Goal: Task Accomplishment & Management: Use online tool/utility

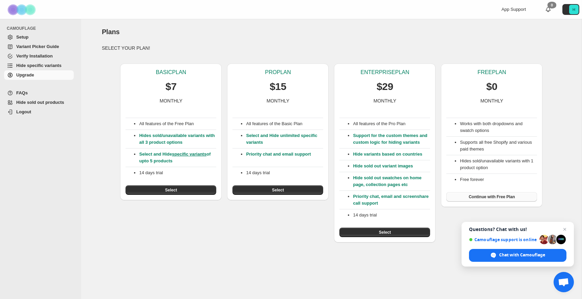
click at [500, 198] on span "Continue with Free Plan" at bounding box center [491, 196] width 46 height 5
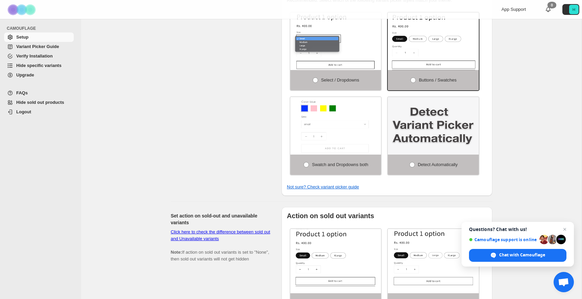
scroll to position [251, 0]
click at [418, 137] on img at bounding box center [433, 127] width 91 height 58
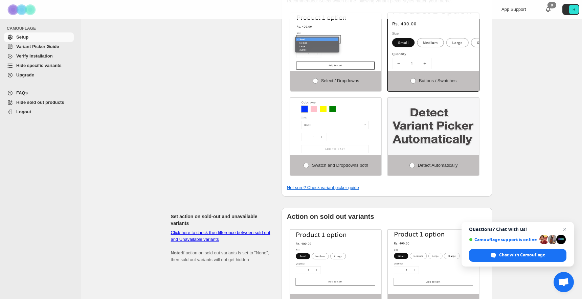
click at [423, 53] on img at bounding box center [454, 46] width 136 height 86
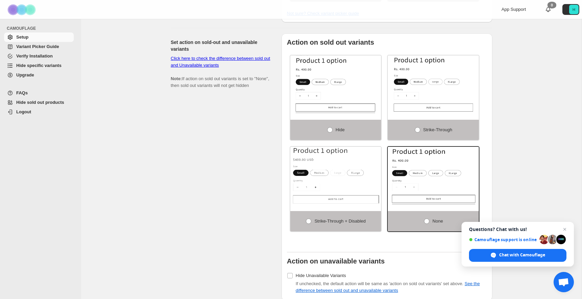
scroll to position [421, 0]
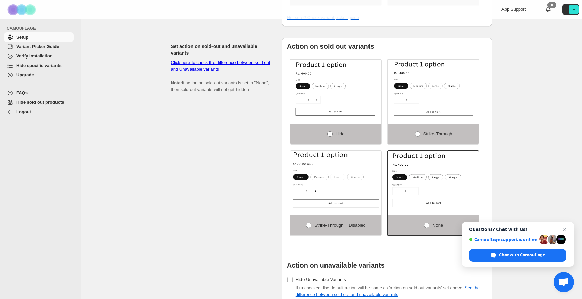
click at [328, 137] on span at bounding box center [329, 133] width 5 height 5
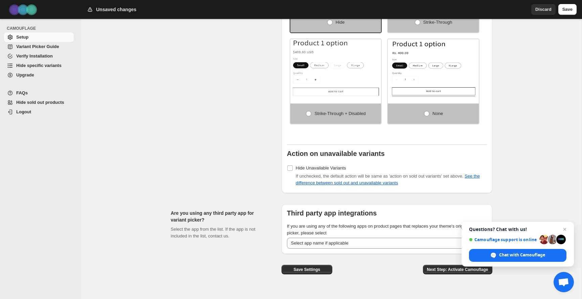
scroll to position [545, 0]
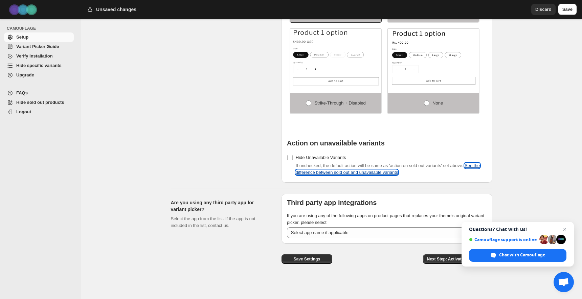
click at [363, 173] on link "See the difference between sold out and unavailable variants" at bounding box center [388, 169] width 184 height 12
click at [564, 228] on span "Close chat" at bounding box center [565, 229] width 8 height 8
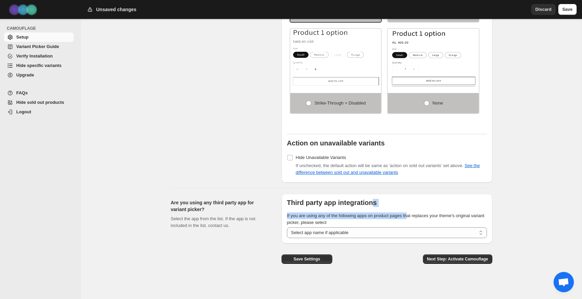
drag, startPoint x: 414, startPoint y: 216, endPoint x: 373, endPoint y: 200, distance: 44.3
click at [373, 200] on div "**********" at bounding box center [387, 218] width 200 height 39
click at [361, 209] on div "**********" at bounding box center [387, 218] width 200 height 39
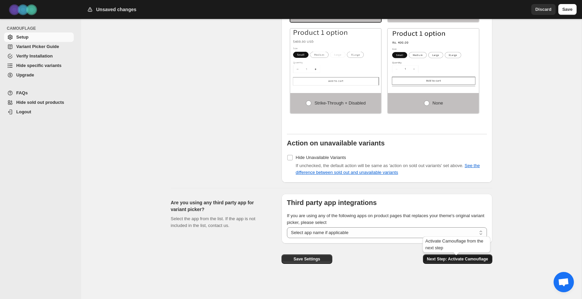
click at [455, 254] on button "Next Step: Activate Camouflage" at bounding box center [457, 258] width 69 height 9
select select "**********"
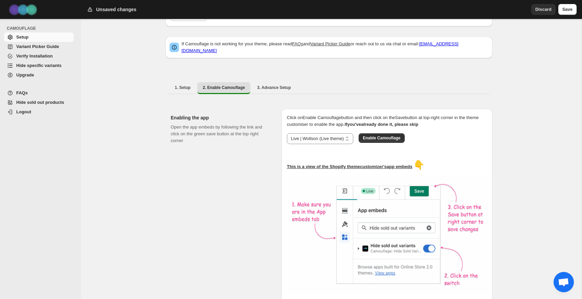
scroll to position [57, 0]
click at [391, 137] on span "Enable Camouflage" at bounding box center [382, 138] width 38 height 5
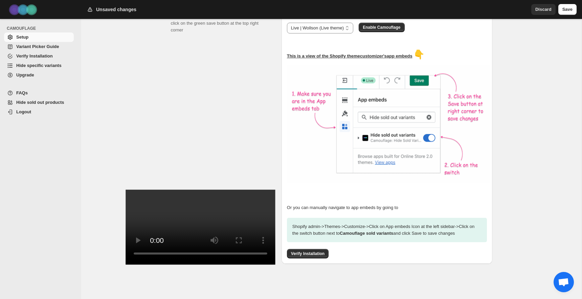
scroll to position [172, 0]
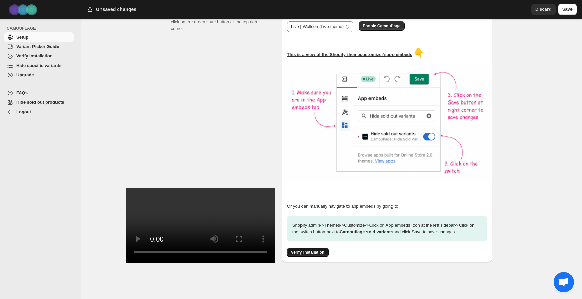
click at [312, 253] on span "Verify Installation" at bounding box center [307, 252] width 33 height 5
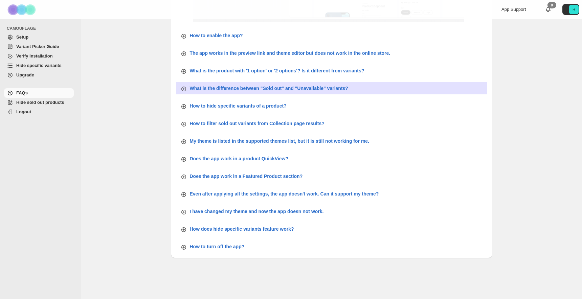
scroll to position [215, 0]
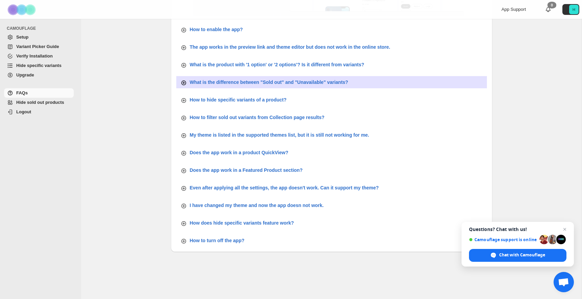
click at [302, 83] on p "What is the difference between "Sold out" and "Unavailable" variants?" at bounding box center [269, 82] width 158 height 7
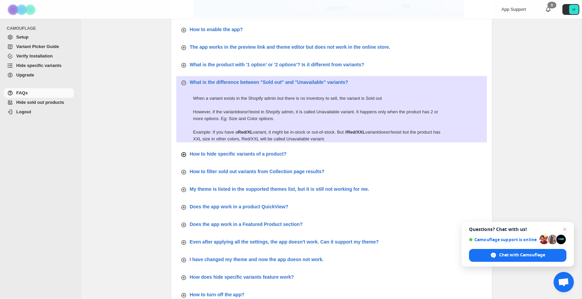
drag, startPoint x: 189, startPoint y: 101, endPoint x: 409, endPoint y: 148, distance: 224.8
click at [409, 148] on div "How to find the theme name? Go to Shopify Admin -> Sales Channels -> Online Sto…" at bounding box center [331, 68] width 321 height 476
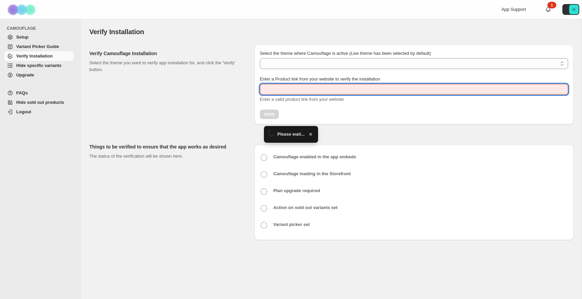
click at [305, 92] on input "Enter a Product link from your website to verify the installation" at bounding box center [414, 89] width 308 height 11
type input "**********"
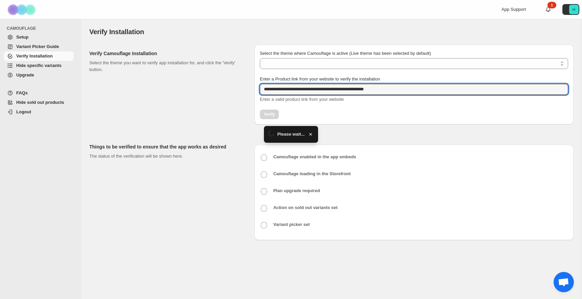
select select "**********"
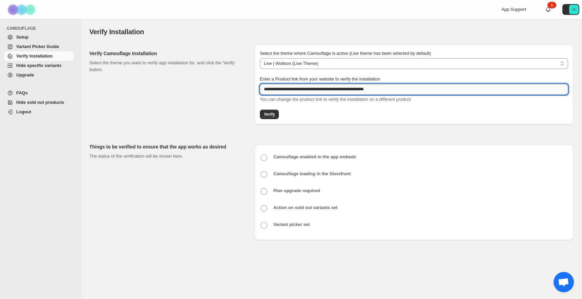
drag, startPoint x: 365, startPoint y: 91, endPoint x: 426, endPoint y: 90, distance: 60.9
click at [426, 91] on input "**********" at bounding box center [414, 89] width 308 height 11
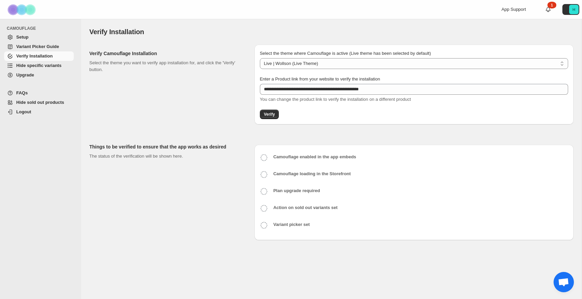
click at [206, 103] on div "Verify Camouflage Installation Select the theme you want to verify app installa…" at bounding box center [169, 85] width 160 height 80
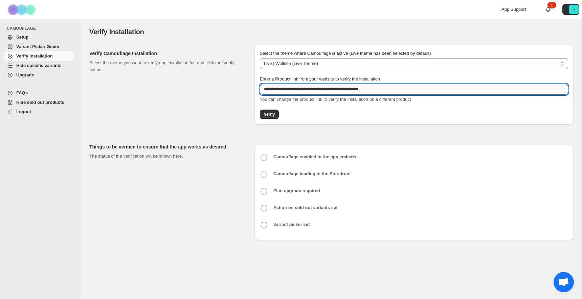
click at [327, 89] on input "**********" at bounding box center [414, 89] width 308 height 11
paste input "text"
type input "**********"
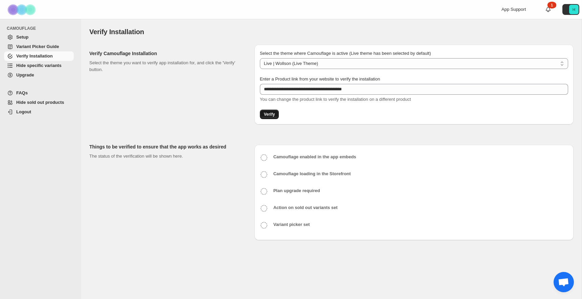
click at [268, 115] on span "Verify" at bounding box center [269, 114] width 11 height 5
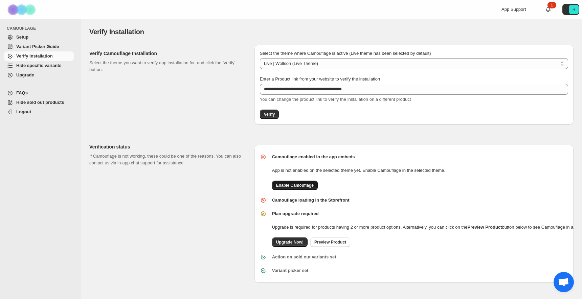
click at [296, 185] on span "Enable Camouflage" at bounding box center [295, 185] width 38 height 5
click at [287, 185] on span "Enable Camouflage" at bounding box center [295, 185] width 38 height 5
drag, startPoint x: 339, startPoint y: 231, endPoint x: 319, endPoint y: 305, distance: 77.0
click at [319, 299] on html "**********" at bounding box center [291, 149] width 582 height 299
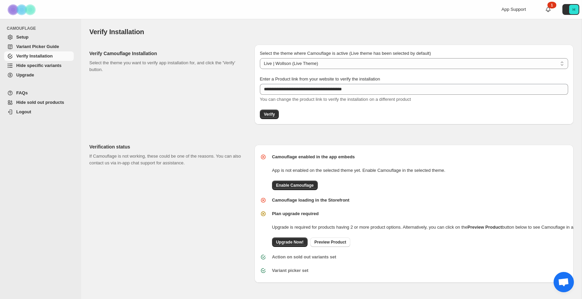
click at [374, 247] on div "Upgrade Now! Preview Product" at bounding box center [426, 241] width 315 height 12
click at [326, 247] on link "Preview Product" at bounding box center [330, 241] width 40 height 9
click at [272, 112] on span "Verify" at bounding box center [269, 114] width 11 height 5
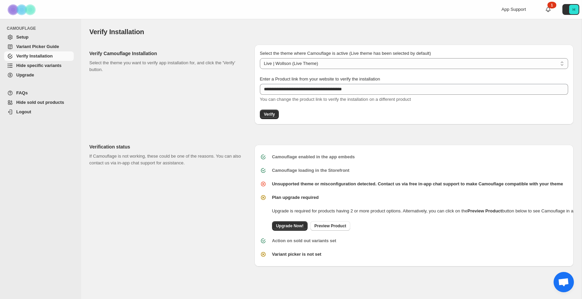
click at [316, 185] on b "Unsupported theme or misconfiguration detected. Contact us via free in-app chat…" at bounding box center [417, 183] width 291 height 5
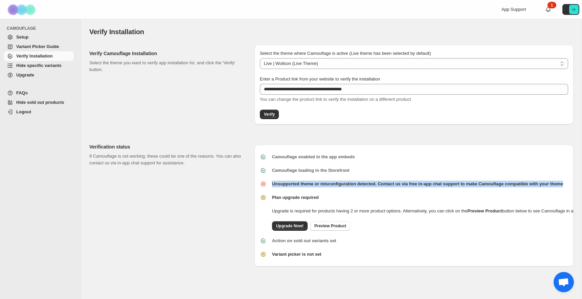
click at [316, 185] on b "Unsupported theme or misconfiguration detected. Contact us via free in-app chat…" at bounding box center [417, 183] width 291 height 5
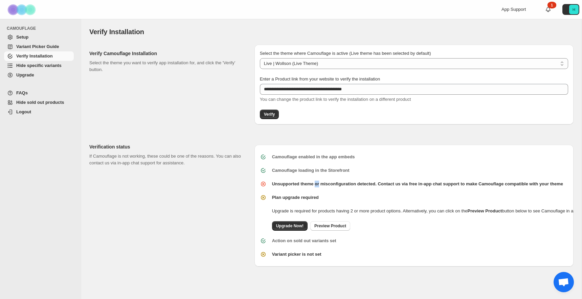
click at [316, 185] on b "Unsupported theme or misconfiguration detected. Contact us via free in-app chat…" at bounding box center [417, 183] width 291 height 5
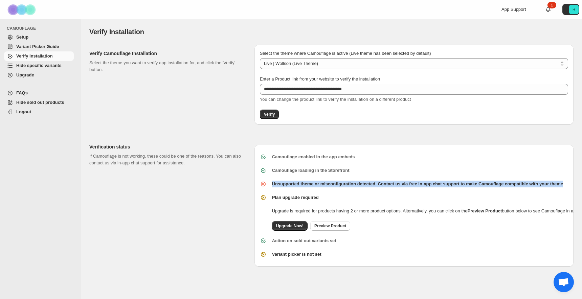
click at [316, 185] on b "Unsupported theme or misconfiguration detected. Contact us via free in-app chat…" at bounding box center [417, 183] width 291 height 5
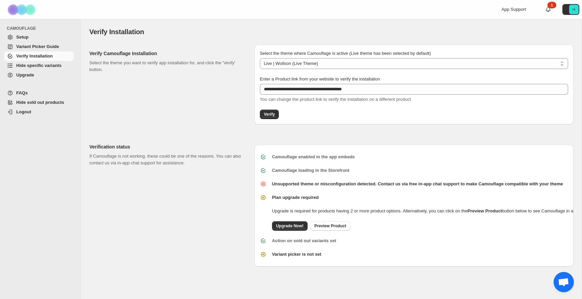
click at [221, 254] on div "Verification status If Camouflage is not working, these could be one of the rea…" at bounding box center [169, 202] width 160 height 129
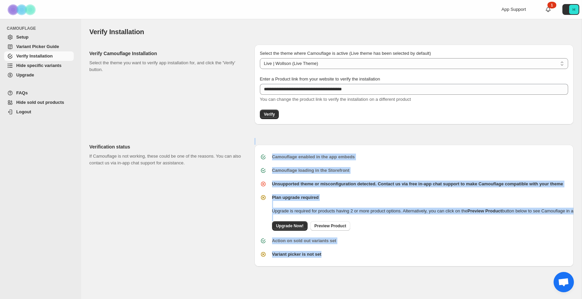
drag, startPoint x: 249, startPoint y: 198, endPoint x: 362, endPoint y: 268, distance: 132.8
click at [362, 267] on div "Verification status If Camouflage is not working, these could be one of the rea…" at bounding box center [328, 200] width 489 height 134
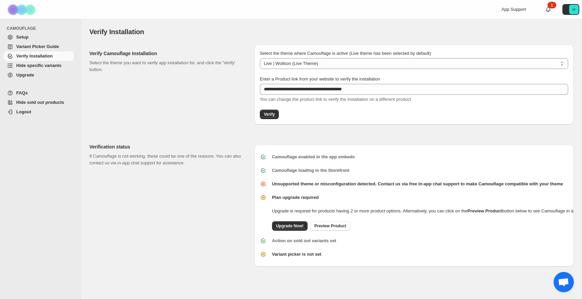
drag, startPoint x: 362, startPoint y: 268, endPoint x: 336, endPoint y: 257, distance: 28.2
click at [362, 267] on div "Camouflage enabled in the app embeds Camouflage loading in the Storefront Unsup…" at bounding box center [413, 206] width 319 height 122
click at [333, 229] on span "Preview Product" at bounding box center [330, 225] width 32 height 5
click at [285, 229] on span "Upgrade Now!" at bounding box center [289, 225] width 27 height 5
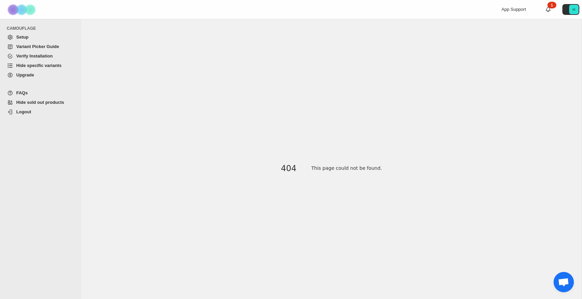
click at [32, 67] on span "Hide specific variants" at bounding box center [38, 65] width 45 height 5
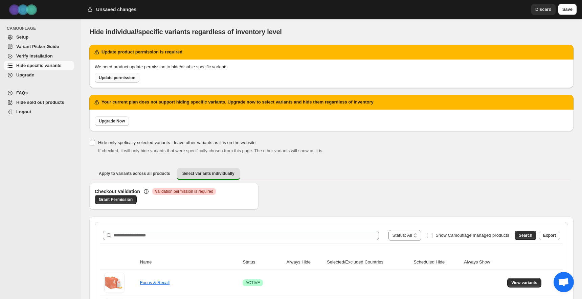
click at [118, 78] on span "Update permission" at bounding box center [117, 77] width 37 height 5
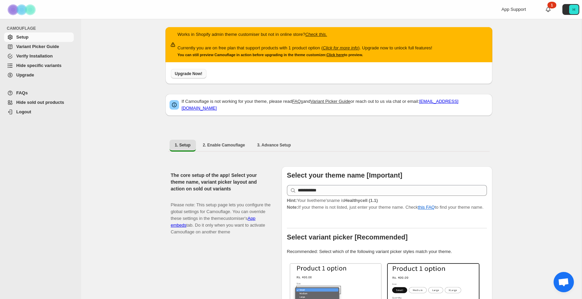
click at [181, 77] on button "Upgrade Now!" at bounding box center [189, 73] width 36 height 9
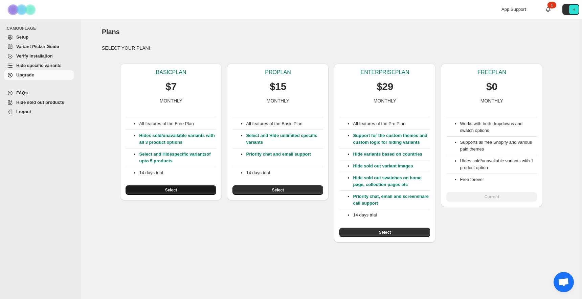
click at [168, 191] on span "Select" at bounding box center [171, 189] width 12 height 5
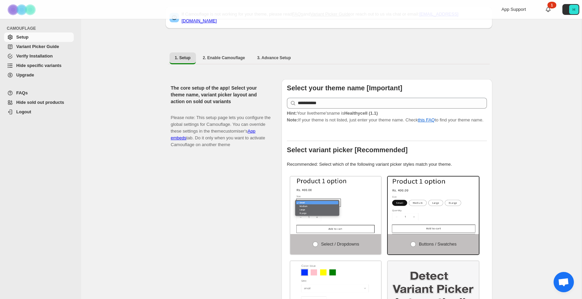
scroll to position [23, 0]
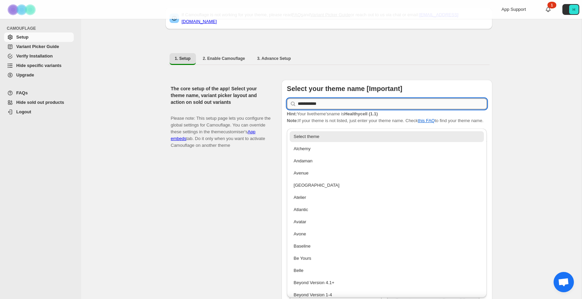
click at [344, 100] on input "**********" at bounding box center [392, 103] width 189 height 11
click at [210, 198] on div "The core setup of the app! Select your theme name, variant picker layout and ac…" at bounding box center [223, 220] width 105 height 281
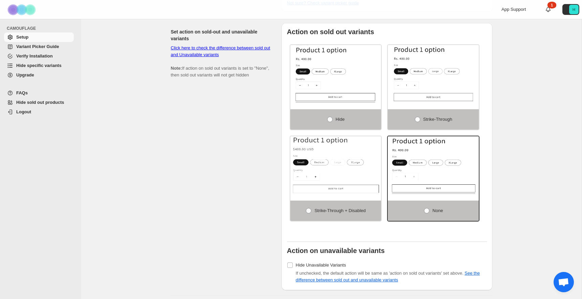
scroll to position [375, 0]
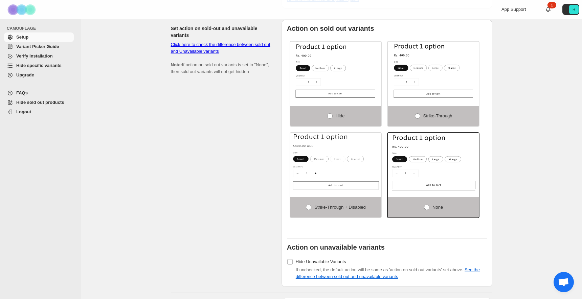
drag, startPoint x: 328, startPoint y: 118, endPoint x: 137, endPoint y: 134, distance: 191.4
click at [137, 134] on div "**********" at bounding box center [331, 23] width 500 height 759
click at [25, 48] on span "Variant Picker Guide" at bounding box center [37, 46] width 43 height 5
click at [22, 64] on span "Hide specific variants" at bounding box center [38, 65] width 45 height 5
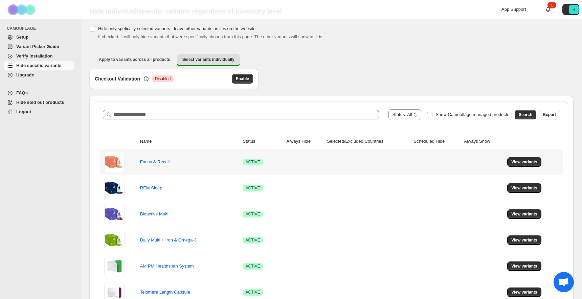
scroll to position [23, 0]
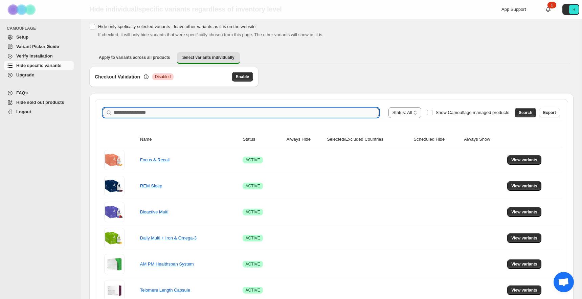
click at [162, 112] on input "Search product name" at bounding box center [246, 112] width 265 height 9
type input "****"
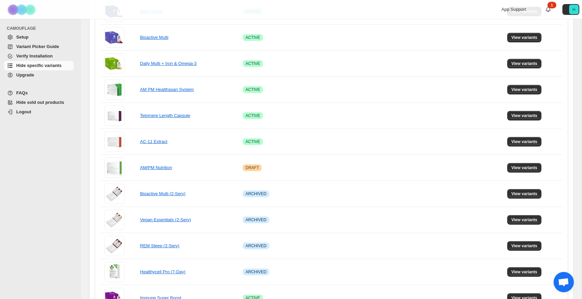
scroll to position [0, 0]
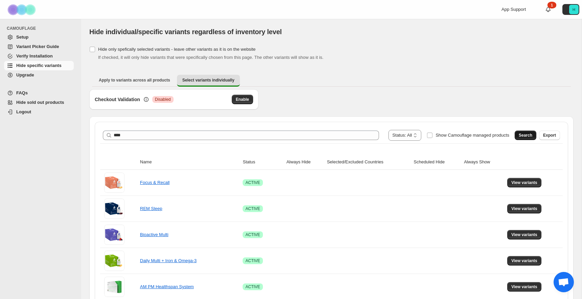
click at [524, 135] on span "Search" at bounding box center [526, 135] width 14 height 5
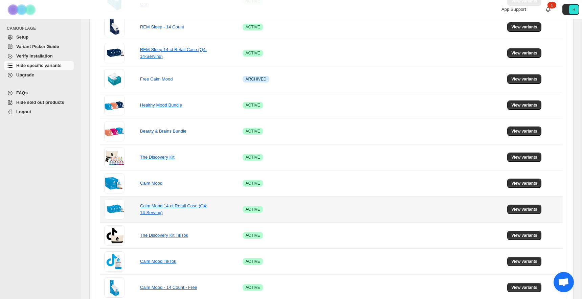
scroll to position [338, 0]
click at [519, 183] on span "View variants" at bounding box center [524, 182] width 26 height 5
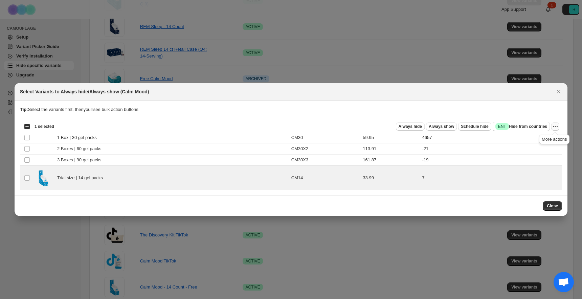
click at [556, 126] on icon "More actions" at bounding box center [555, 126] width 7 height 7
click at [471, 128] on span "Schedule hide" at bounding box center [474, 126] width 27 height 5
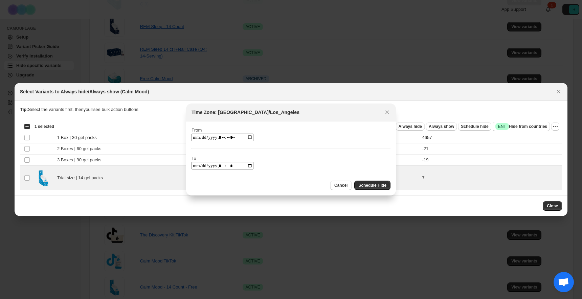
click at [206, 135] on input ":rh:" at bounding box center [222, 137] width 62 height 7
click at [193, 138] on input ":rh:" at bounding box center [222, 137] width 62 height 7
click at [253, 137] on input ":rh:" at bounding box center [222, 137] width 62 height 7
type input "**********"
click at [252, 130] on div "From To" at bounding box center [290, 148] width 199 height 43
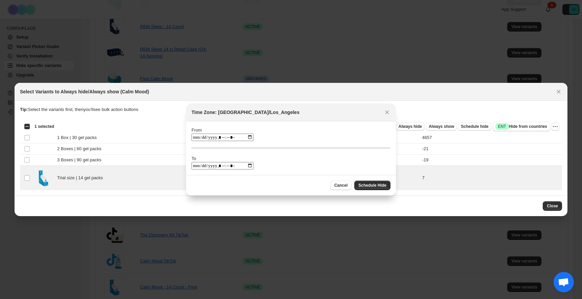
click at [253, 167] on input ":rh:" at bounding box center [222, 165] width 62 height 7
type input "**********"
click at [317, 131] on div "From To" at bounding box center [290, 148] width 199 height 43
drag, startPoint x: 373, startPoint y: 184, endPoint x: 252, endPoint y: 134, distance: 131.6
click at [252, 134] on div "Time Zone: America/Los_Angeles From To Cancel Schedule Hide" at bounding box center [291, 150] width 210 height 92
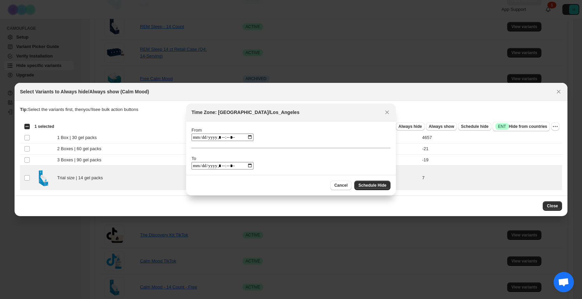
click at [251, 139] on input ":rh:" at bounding box center [222, 137] width 62 height 7
click at [253, 136] on input ":rh:" at bounding box center [222, 137] width 62 height 7
type input "**********"
click at [371, 185] on span "Schedule Hide" at bounding box center [372, 185] width 28 height 5
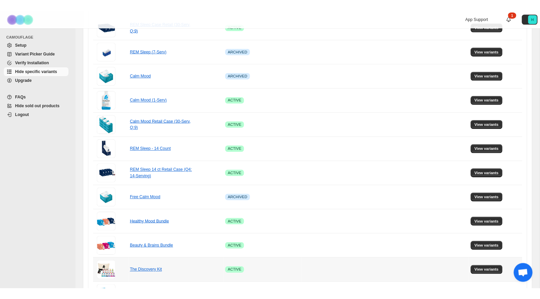
scroll to position [0, 0]
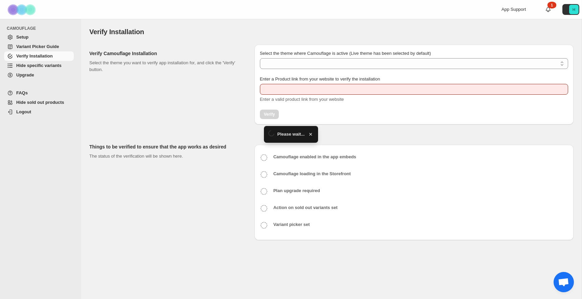
type input "**********"
select select "**********"
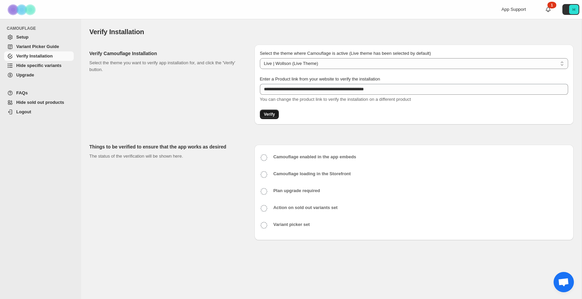
click at [267, 115] on span "Verify" at bounding box center [269, 114] width 11 height 5
